Goal: Information Seeking & Learning: Learn about a topic

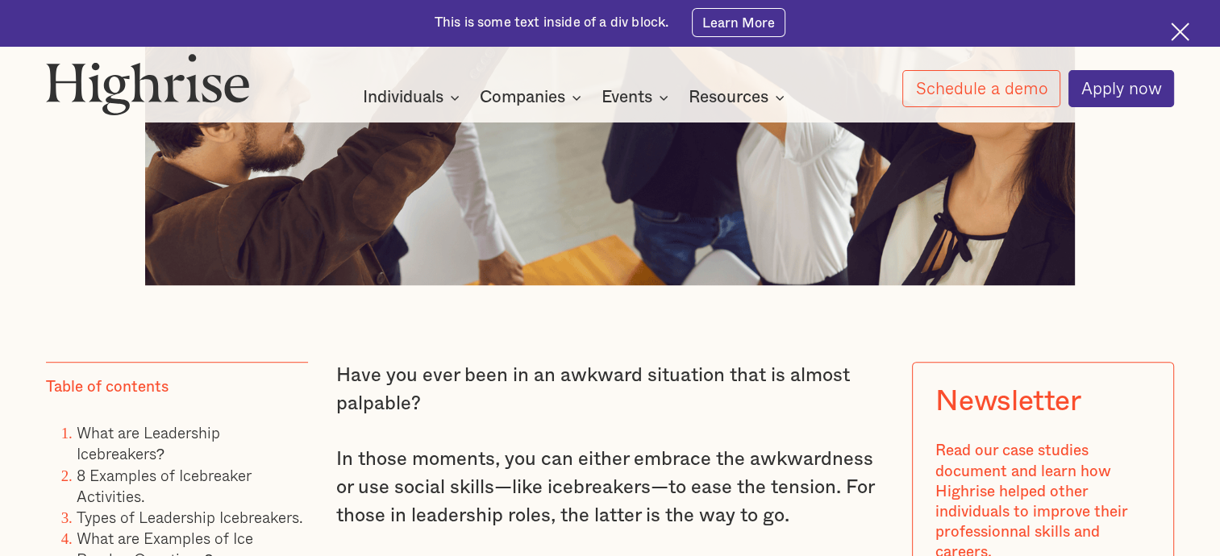
scroll to position [1052, 0]
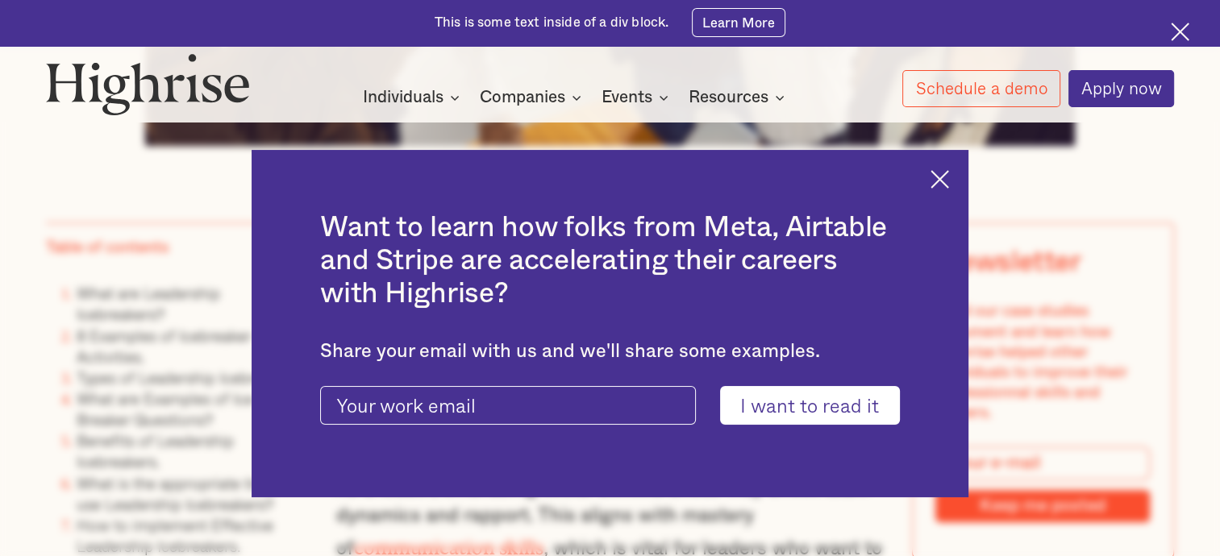
click at [949, 185] on img at bounding box center [940, 179] width 19 height 19
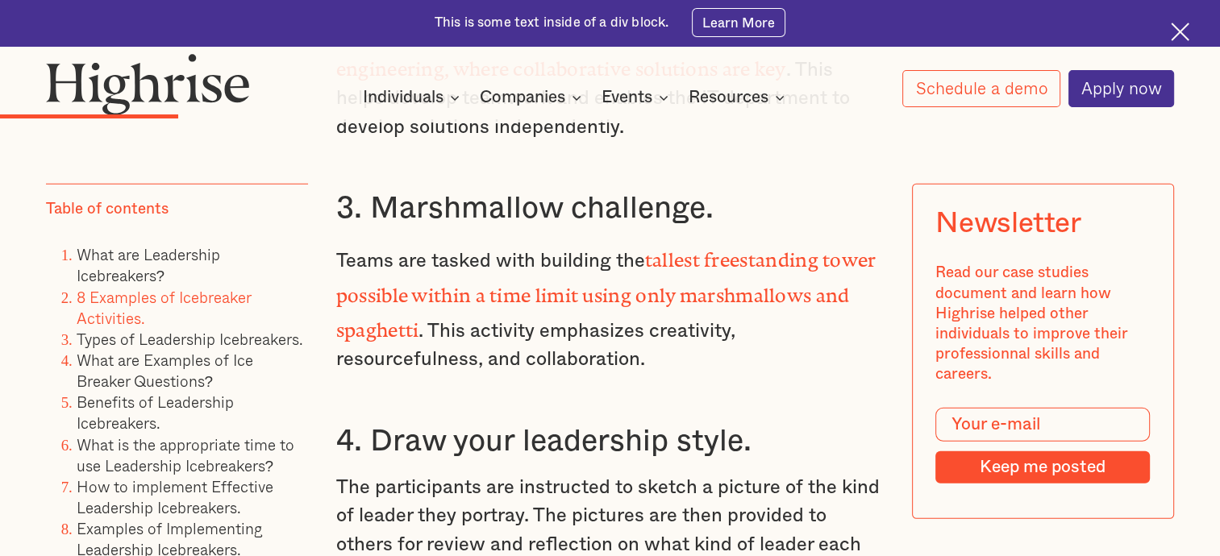
scroll to position [4459, 0]
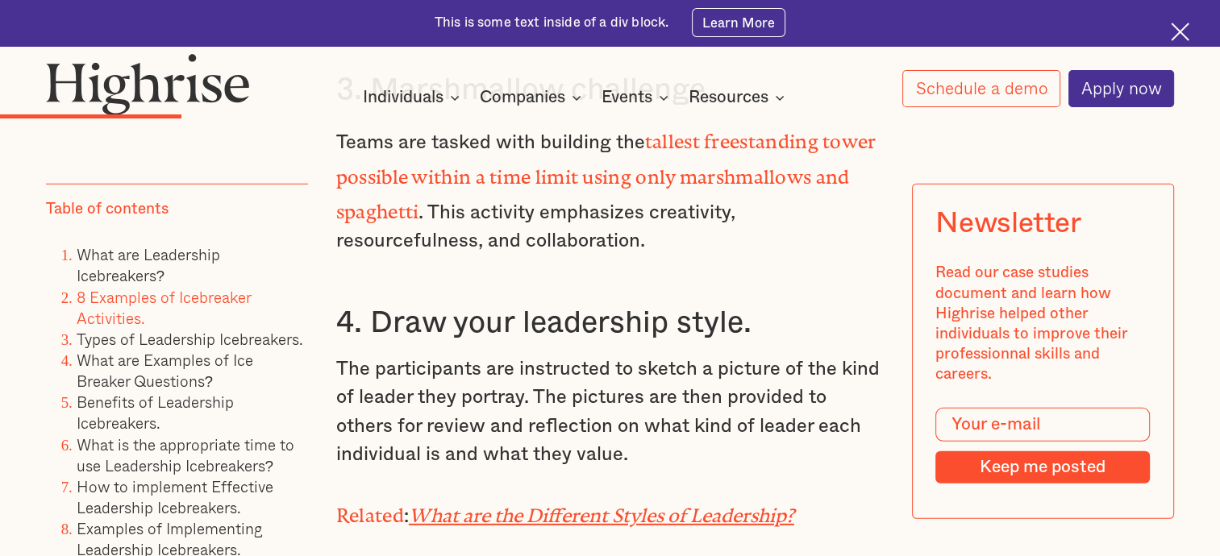
click at [587, 505] on em "What are the Different Styles of Leadership?" at bounding box center [601, 511] width 385 height 12
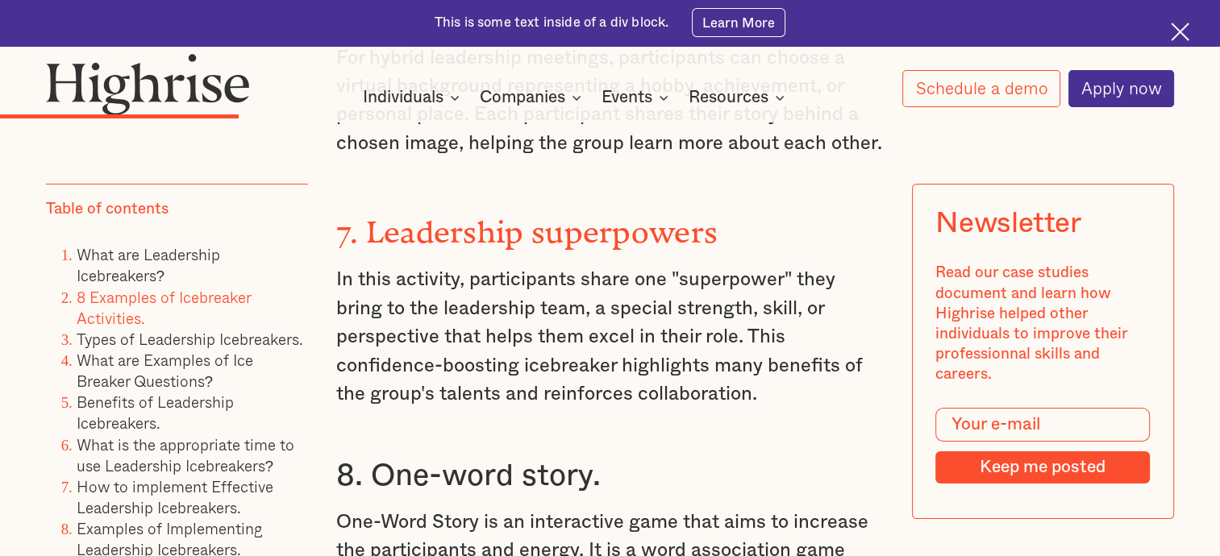
scroll to position [5394, 0]
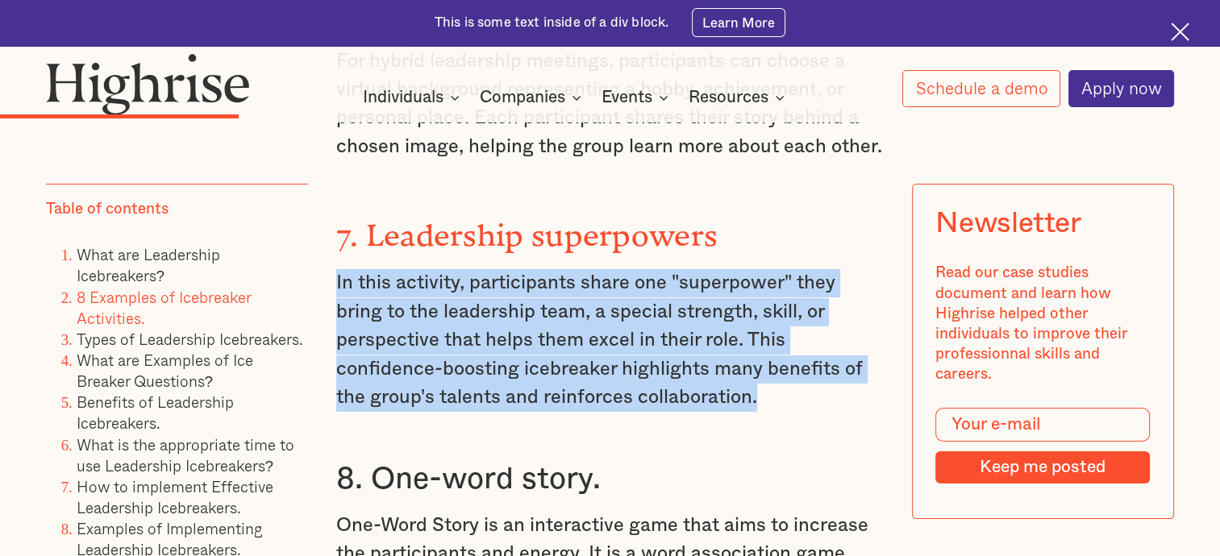
drag, startPoint x: 335, startPoint y: 202, endPoint x: 777, endPoint y: 320, distance: 458.3
click at [777, 320] on p "In this activity, participants share one "superpower" they bring to the leaders…" at bounding box center [610, 340] width 548 height 143
copy p "In this activity, participants share one "superpower" they bring to the leaders…"
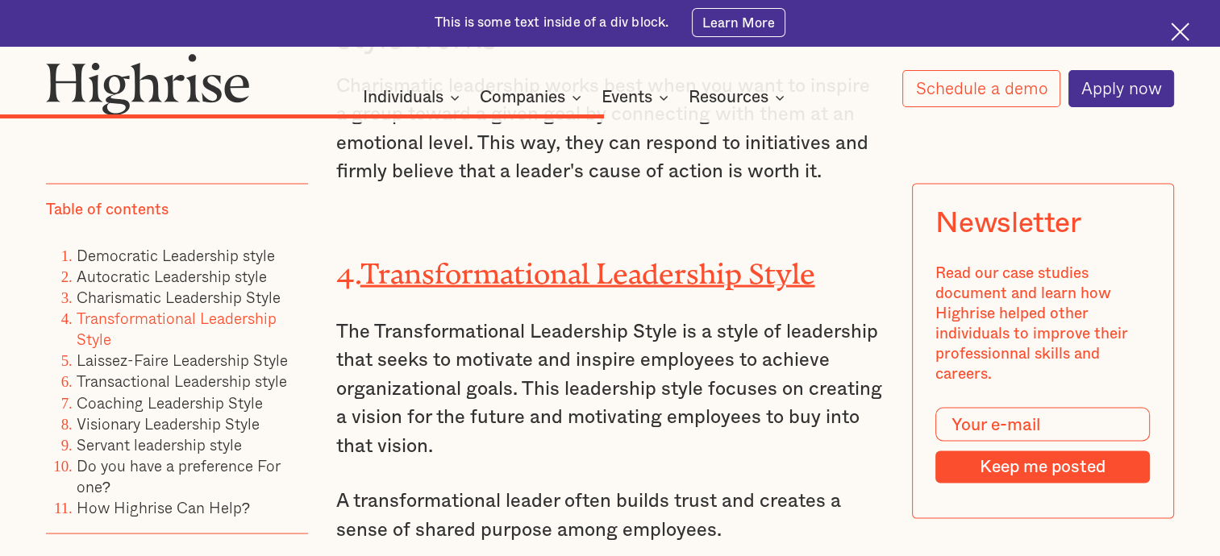
scroll to position [9129, 0]
